Goal: Use online tool/utility: Utilize a website feature to perform a specific function

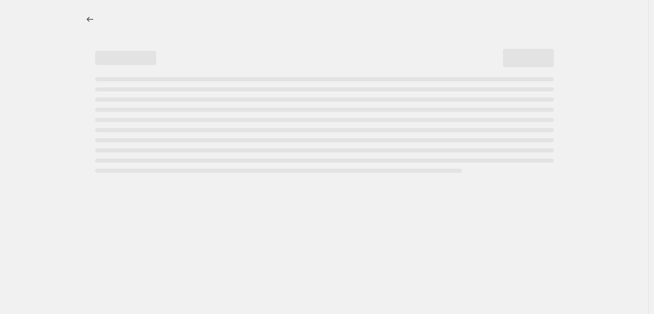
select select "percentage"
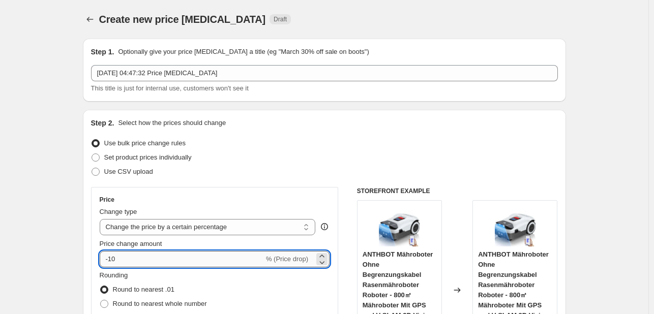
click at [177, 253] on input "-10" at bounding box center [182, 259] width 164 height 16
type input "-1"
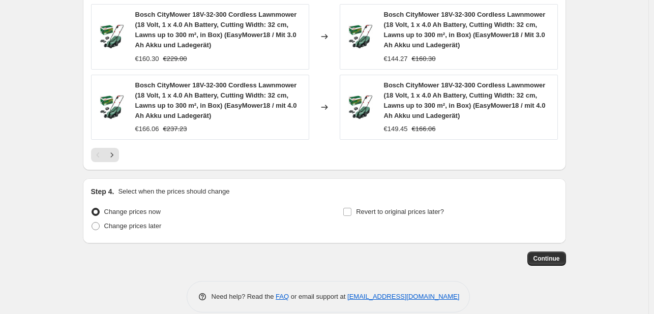
scroll to position [850, 0]
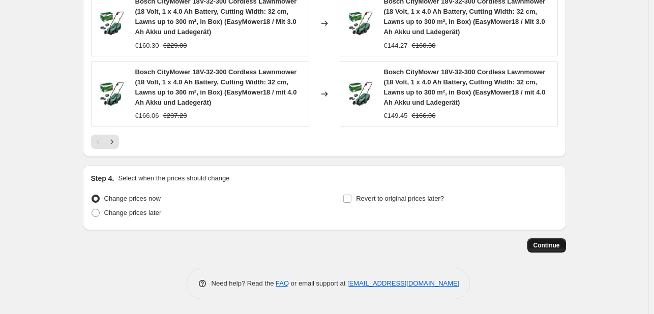
type input "-30"
click at [556, 246] on span "Continue" at bounding box center [546, 246] width 26 height 8
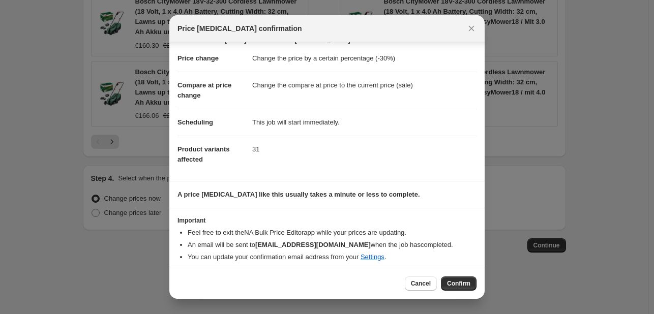
scroll to position [19, 0]
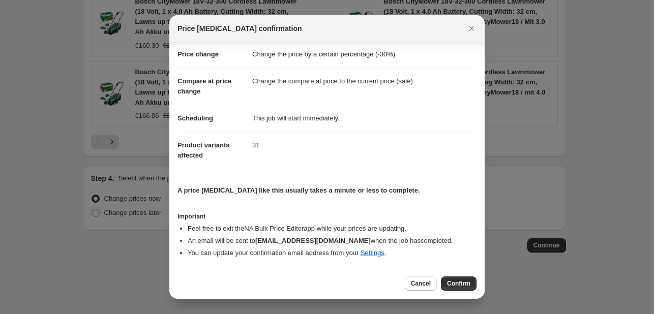
click at [447, 283] on button "Confirm" at bounding box center [459, 284] width 36 height 14
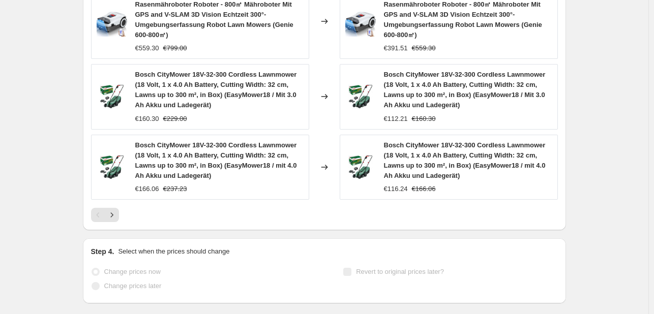
scroll to position [877, 0]
